Goal: Task Accomplishment & Management: Use online tool/utility

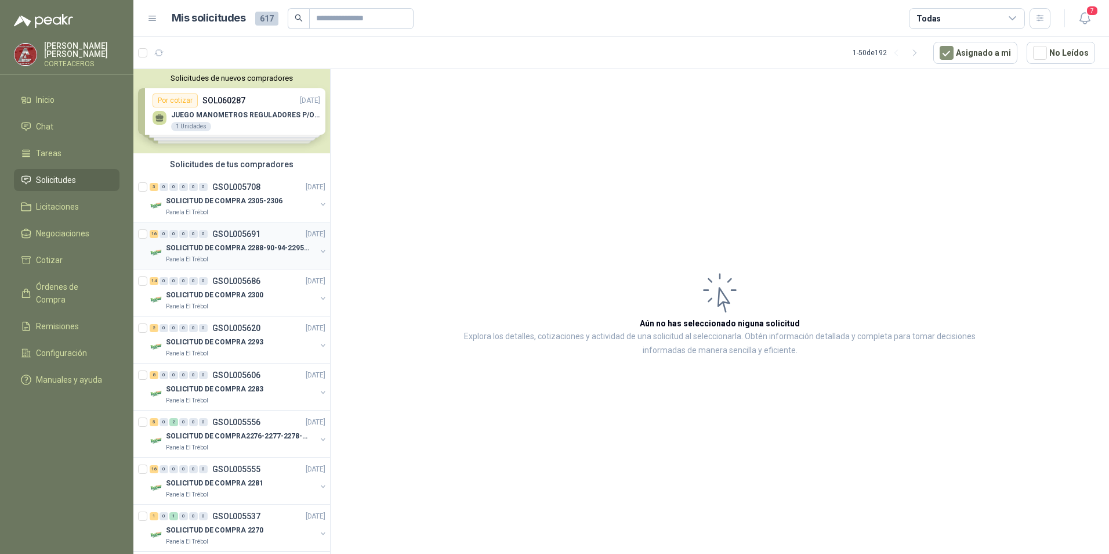
click at [251, 252] on p "SOLICITUD DE COMPRA 2288-90-94-2295-96-2301-02-04" at bounding box center [238, 248] width 144 height 11
click at [259, 202] on p "SOLICITUD DE COMPRA 2305-2306" at bounding box center [224, 201] width 117 height 11
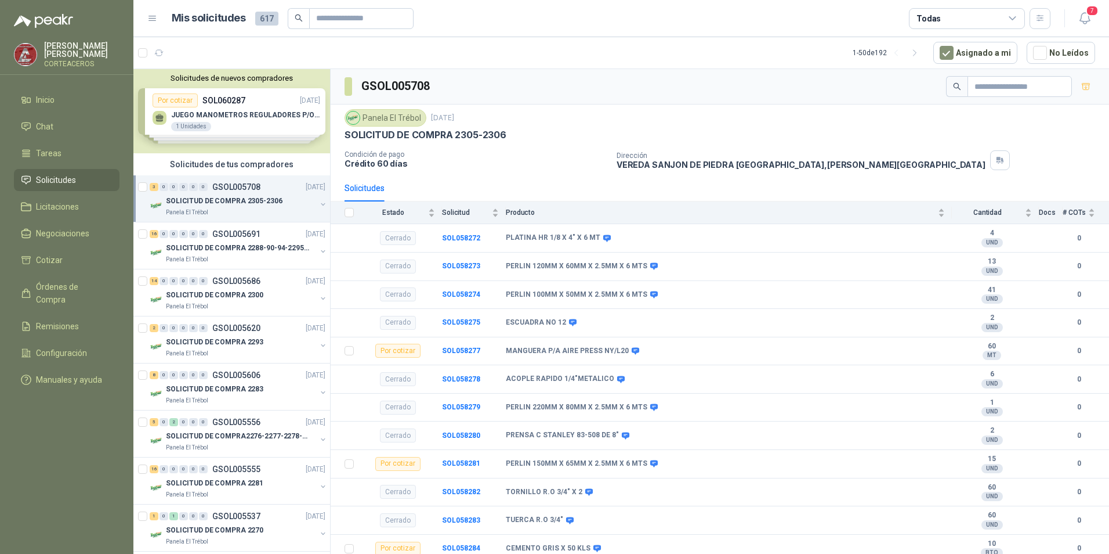
click at [74, 182] on span "Solicitudes" at bounding box center [56, 179] width 40 height 13
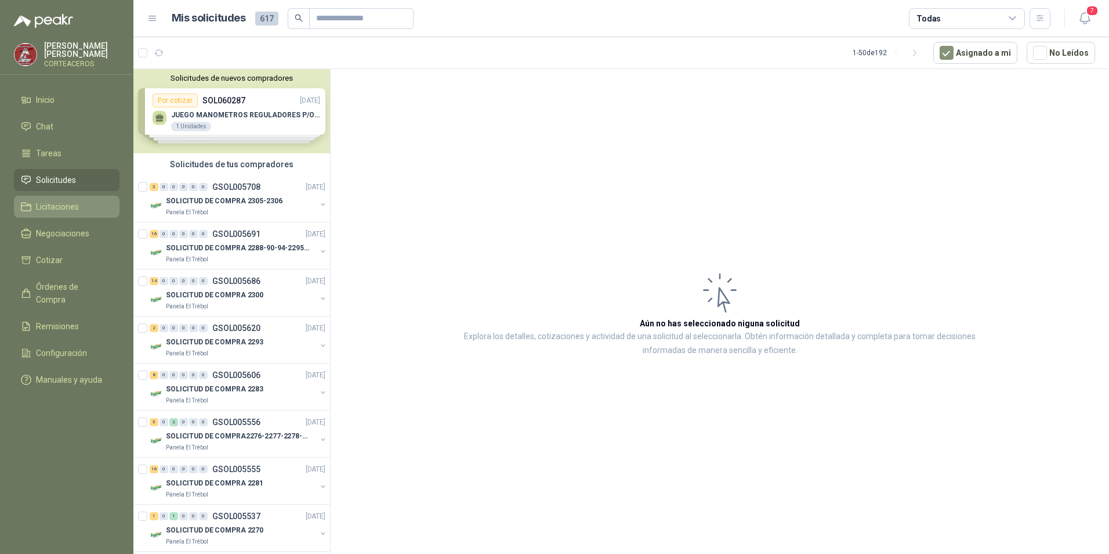
click at [66, 205] on span "Licitaciones" at bounding box center [57, 206] width 43 height 13
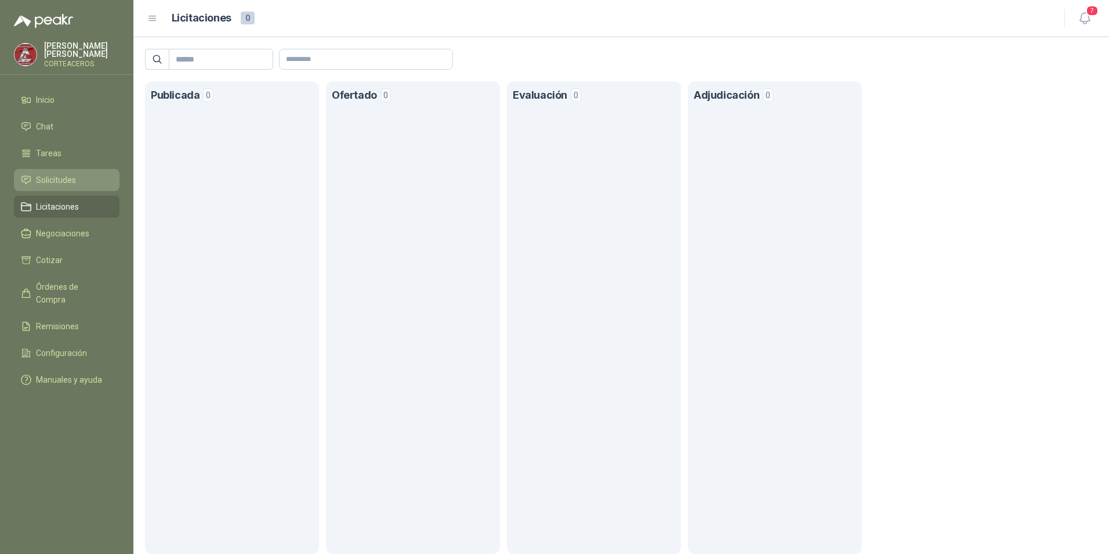
click at [78, 183] on li "Solicitudes" at bounding box center [67, 179] width 92 height 13
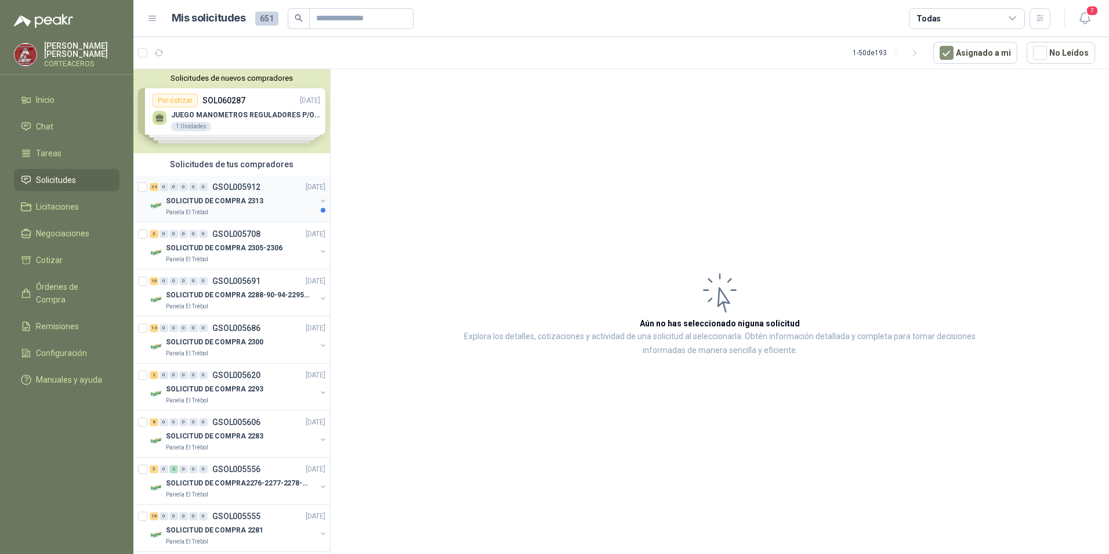
click at [264, 198] on div "SOLICITUD DE COMPRA 2313" at bounding box center [241, 201] width 150 height 14
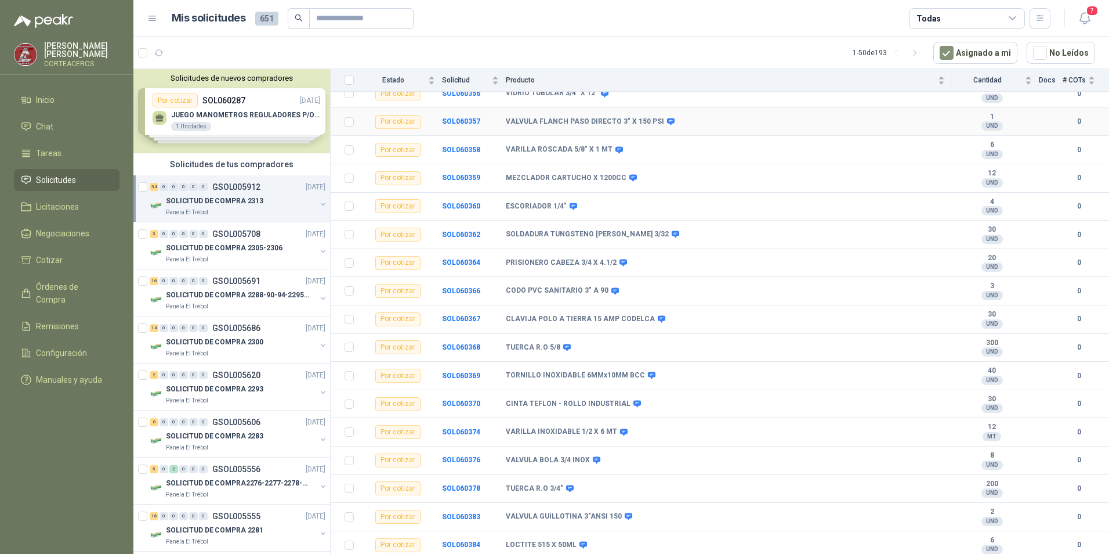
scroll to position [626, 0]
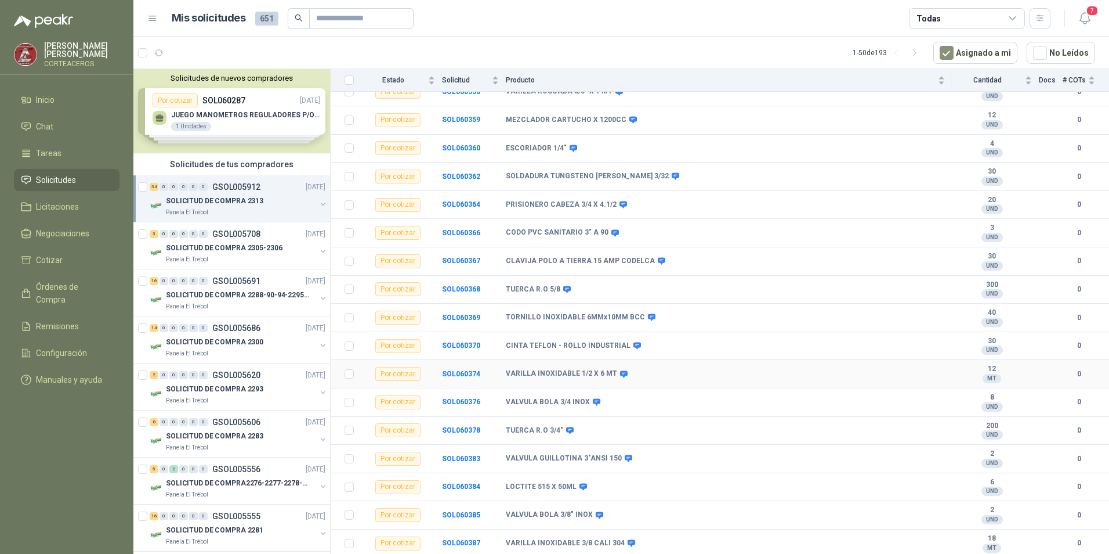
click at [556, 372] on b "VARILLA INOXIDABLE 1/2 X 6 MT" at bounding box center [561, 373] width 111 height 9
click at [746, 370] on div "VARILLA INOXIDABLE 1/2 X 6 MT" at bounding box center [725, 373] width 439 height 9
click at [985, 371] on b "12" at bounding box center [992, 368] width 80 height 9
click at [454, 374] on b "SOL060374" at bounding box center [461, 374] width 38 height 8
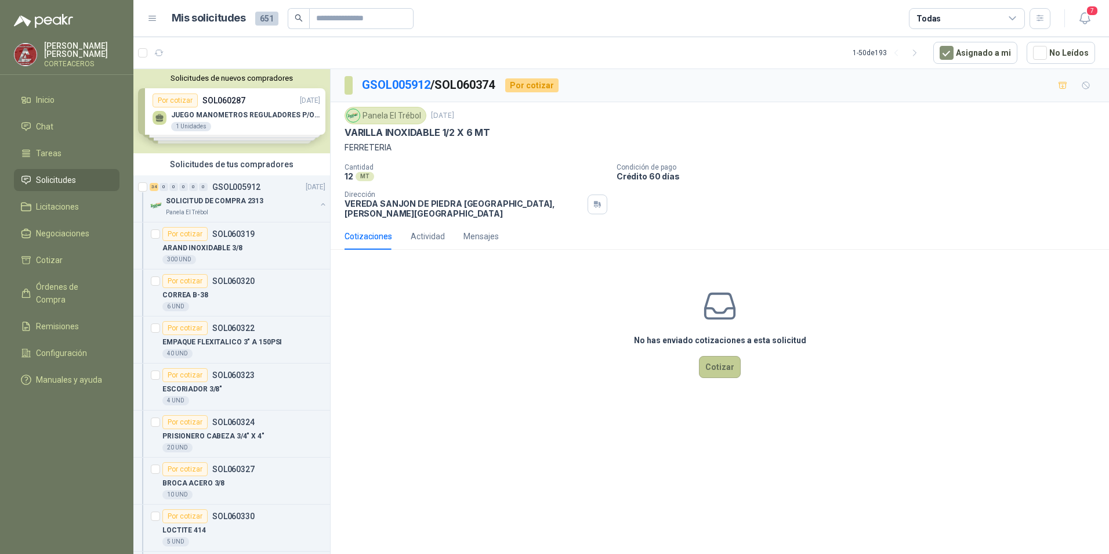
click at [717, 362] on button "Cotizar" at bounding box center [720, 367] width 42 height 22
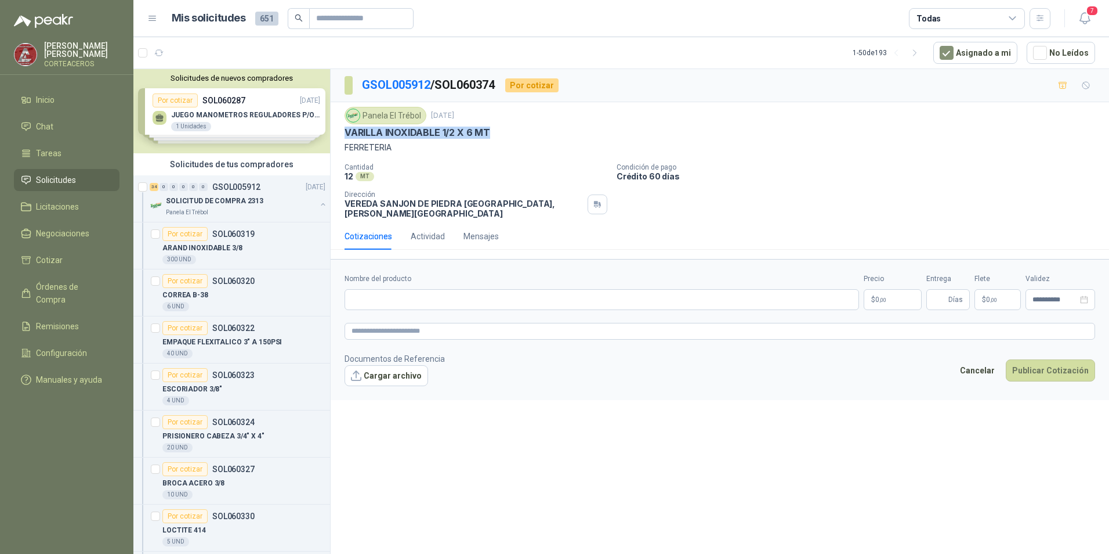
drag, startPoint x: 343, startPoint y: 127, endPoint x: 508, endPoint y: 127, distance: 165.4
click at [508, 127] on div "Panela El Trébol [DATE] VARILLA INOXIDABLE 1/2 X 6 MT FERRETERIA Cantidad 12 MT…" at bounding box center [720, 162] width 779 height 121
drag, startPoint x: 508, startPoint y: 127, endPoint x: 471, endPoint y: 128, distance: 37.2
copy p "VARILLA INOXIDABLE 1/2 X 6 MT"
click at [418, 296] on input "Nombre del producto" at bounding box center [602, 299] width 515 height 21
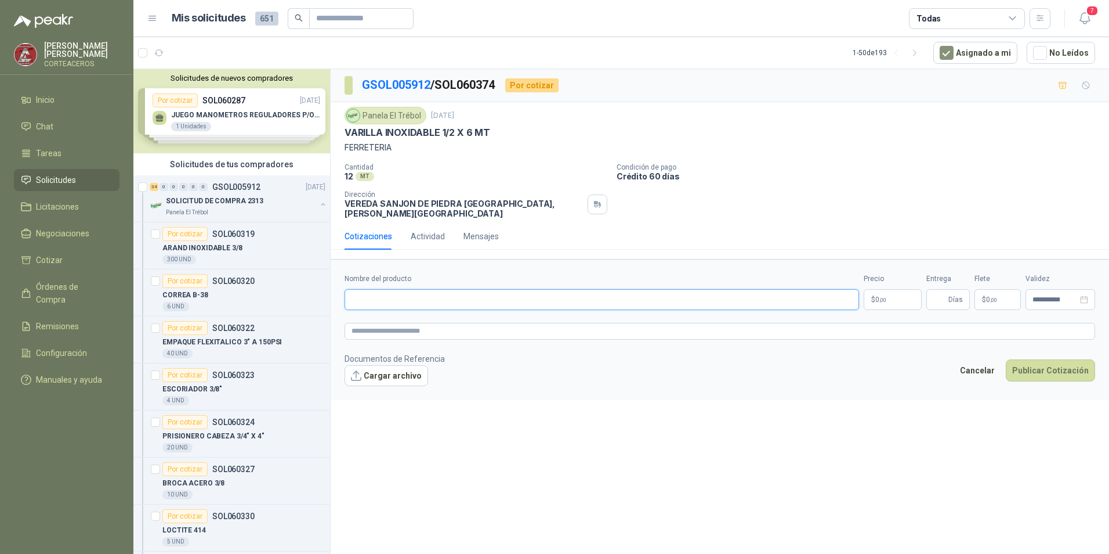
paste input "**********"
type input "**********"
click at [895, 291] on p "$ 0 ,00" at bounding box center [893, 299] width 58 height 21
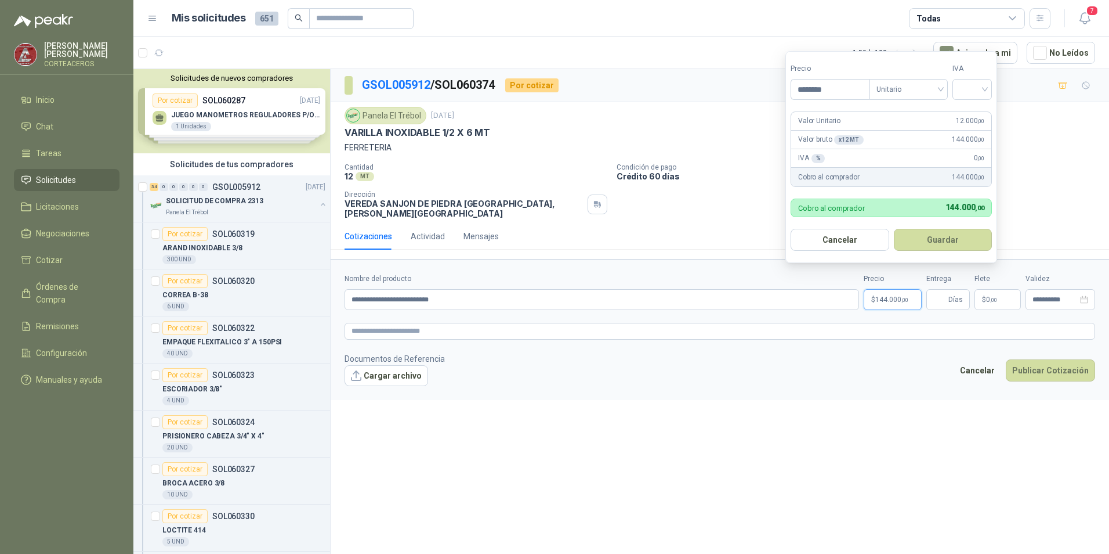
type input "********"
click at [989, 78] on div "IVA" at bounding box center [972, 81] width 39 height 37
click at [985, 92] on input "search" at bounding box center [973, 87] width 26 height 17
click at [974, 115] on div "19%" at bounding box center [974, 113] width 21 height 13
click at [957, 238] on button "Guardar" at bounding box center [945, 240] width 100 height 22
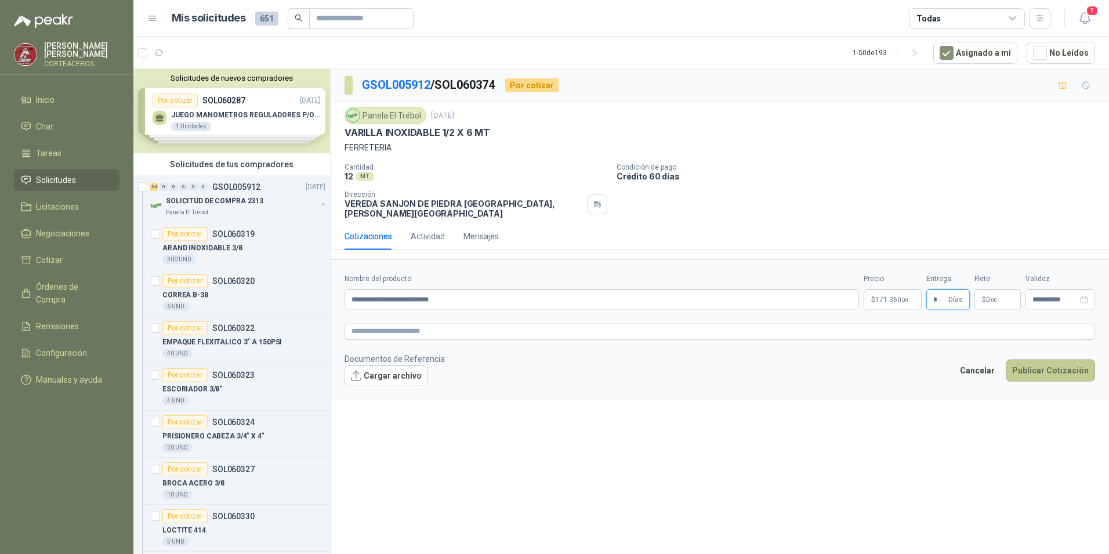
type input "*"
click at [1057, 362] on button "Publicar Cotización" at bounding box center [1050, 370] width 89 height 22
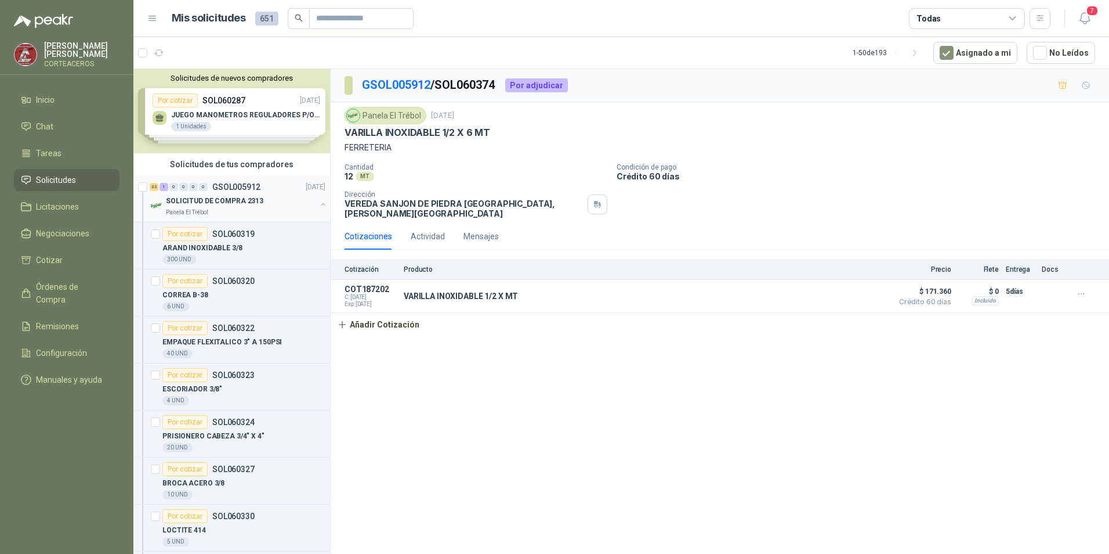
click at [219, 205] on p "SOLICITUD DE COMPRA 2313" at bounding box center [214, 201] width 97 height 11
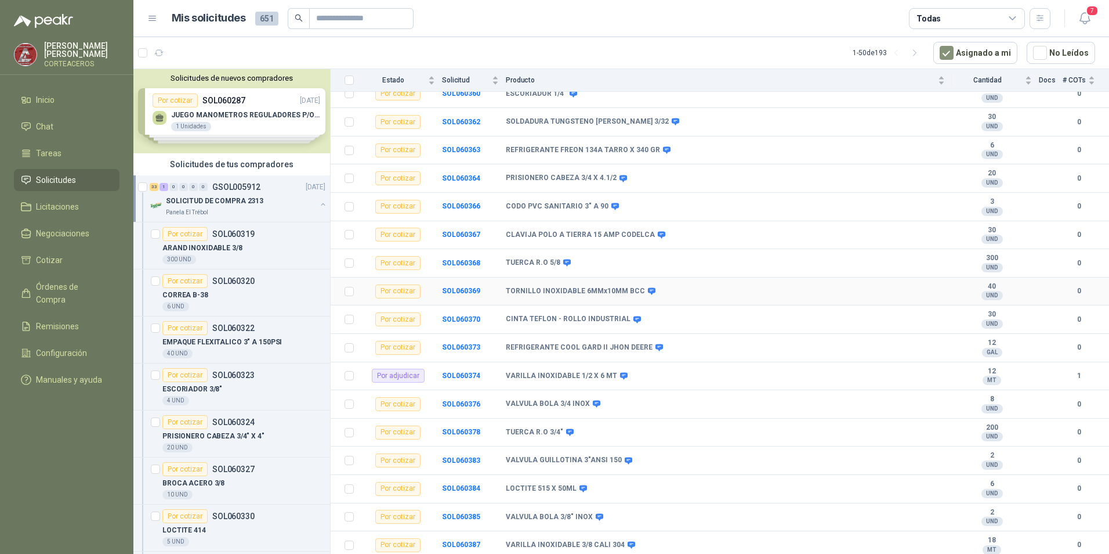
scroll to position [682, 0]
click at [455, 541] on b "SOL060387" at bounding box center [461, 542] width 38 height 8
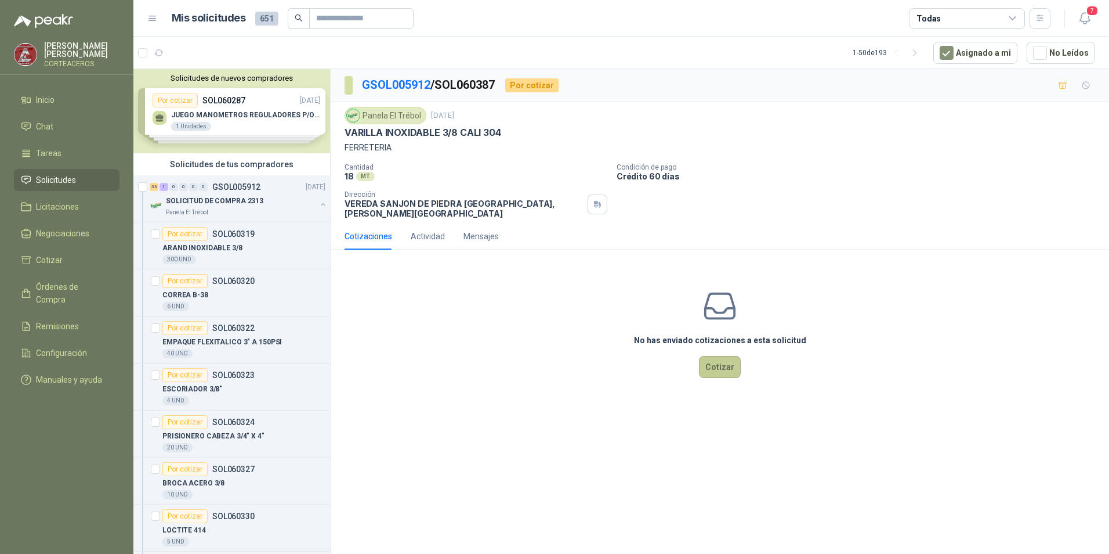
click at [718, 360] on button "Cotizar" at bounding box center [720, 367] width 42 height 22
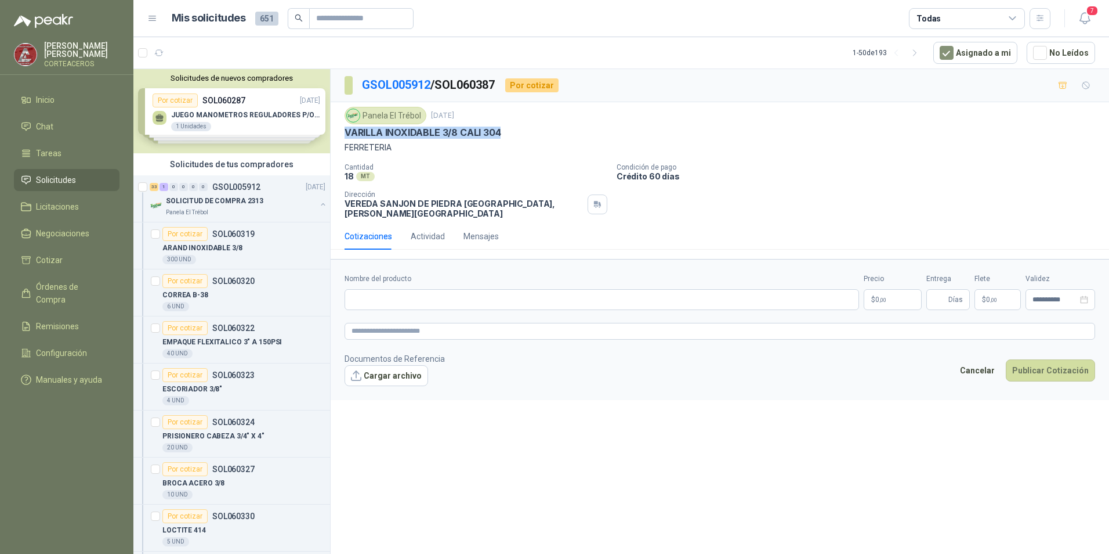
drag, startPoint x: 345, startPoint y: 128, endPoint x: 525, endPoint y: 135, distance: 179.4
click at [525, 135] on div "VARILLA INOXIDABLE 3/8 CALI 304" at bounding box center [720, 132] width 751 height 12
drag, startPoint x: 525, startPoint y: 135, endPoint x: 497, endPoint y: 131, distance: 28.1
copy p "VARILLA INOXIDABLE 3/8 CALI 304"
paste input "**********"
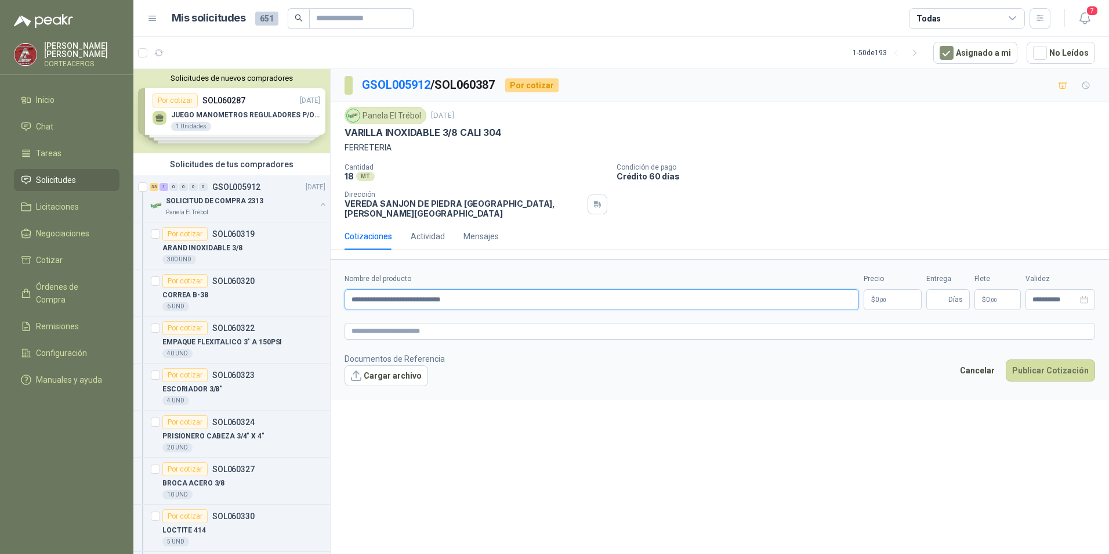
type input "**********"
click at [881, 297] on span ",00" at bounding box center [883, 300] width 7 height 6
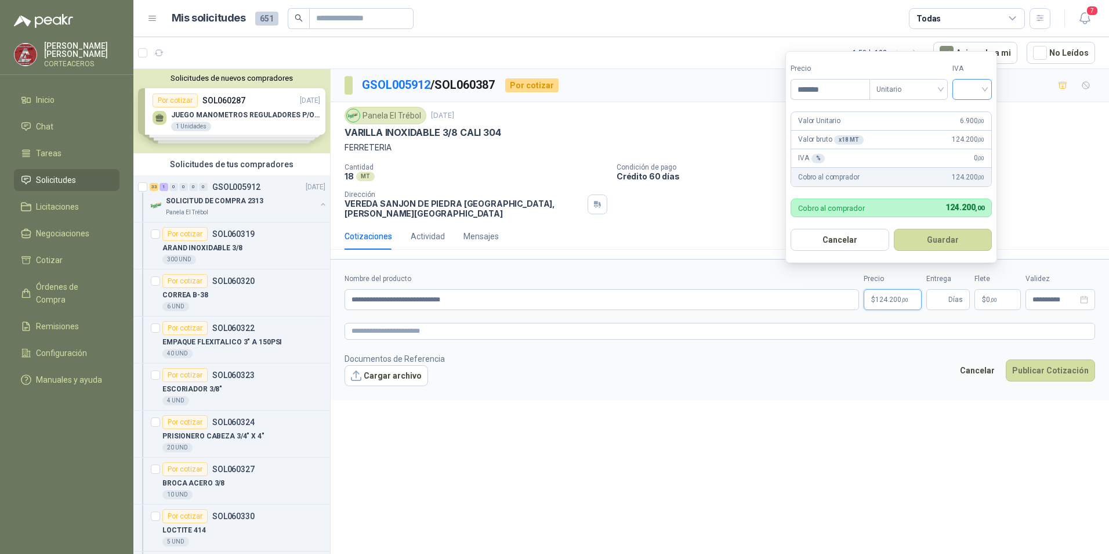
type input "*******"
click at [985, 90] on input "search" at bounding box center [973, 87] width 26 height 17
click at [975, 111] on div "19%" at bounding box center [974, 113] width 21 height 13
click at [929, 243] on button "Guardar" at bounding box center [945, 240] width 100 height 22
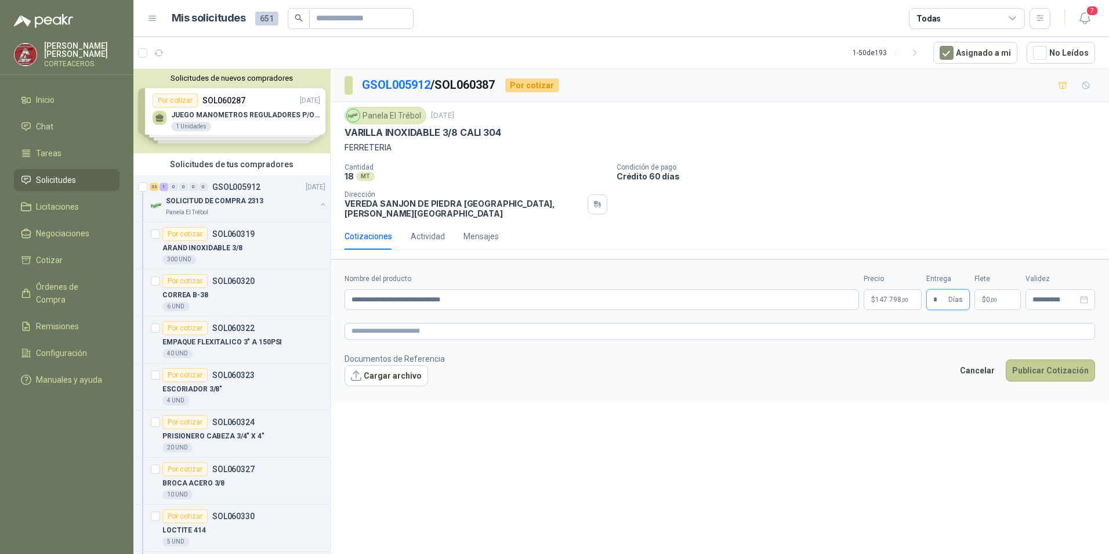
type input "*"
click at [1068, 361] on button "Publicar Cotización" at bounding box center [1050, 370] width 89 height 22
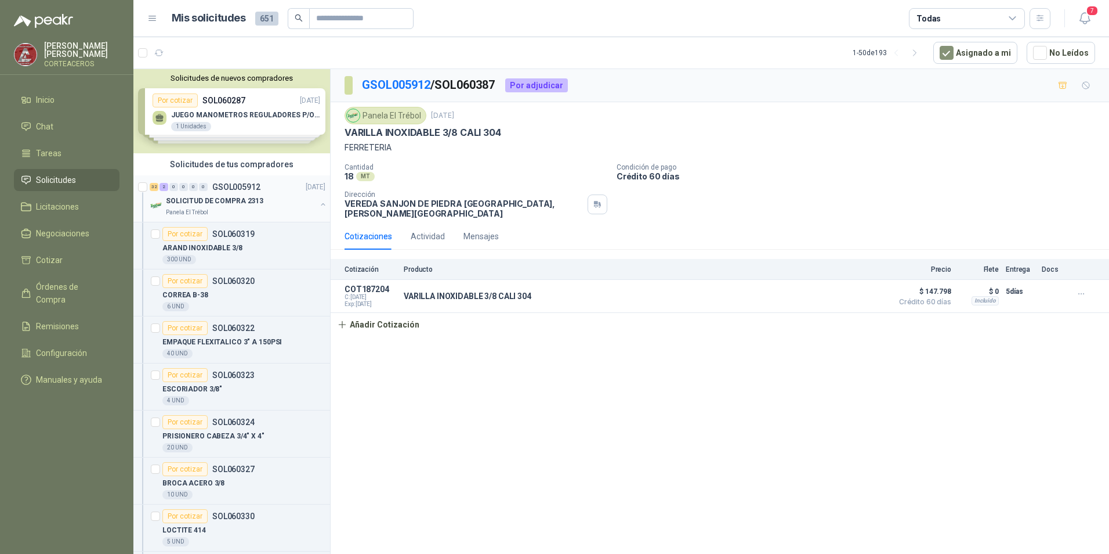
click at [222, 196] on p "SOLICITUD DE COMPRA 2313" at bounding box center [214, 201] width 97 height 11
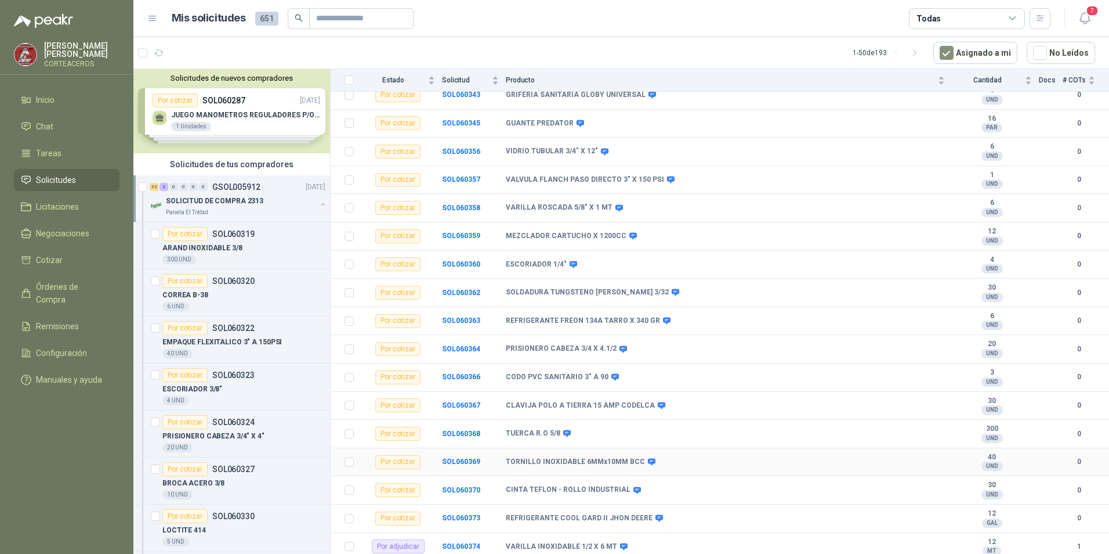
scroll to position [682, 0]
